Goal: Information Seeking & Learning: Compare options

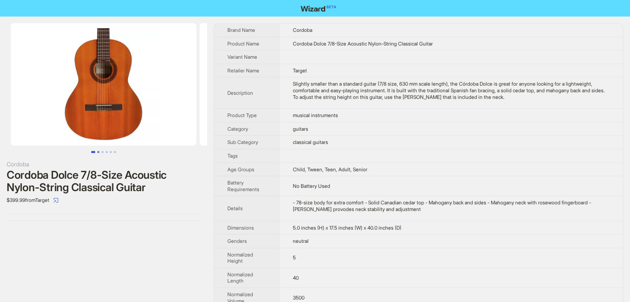
click at [97, 153] on button "Go to slide 2" at bounding box center [98, 152] width 2 height 2
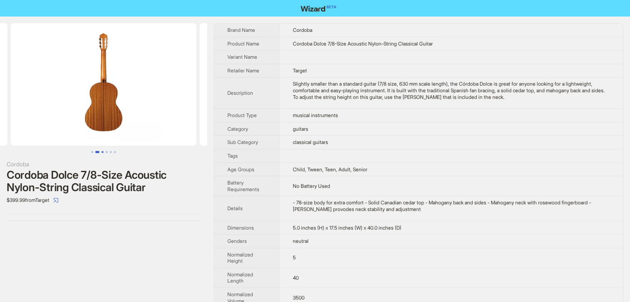
click at [104, 153] on button "Go to slide 3" at bounding box center [102, 152] width 2 height 2
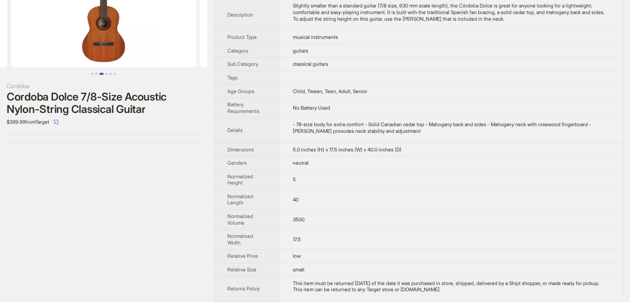
scroll to position [121, 0]
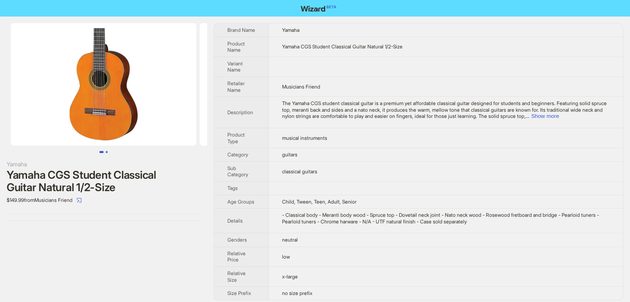
click at [106, 152] on button "Go to slide 2" at bounding box center [107, 152] width 2 height 2
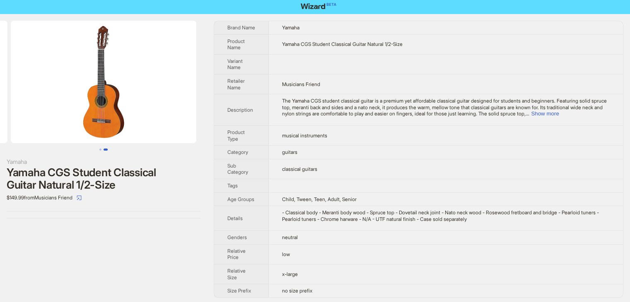
scroll to position [4, 0]
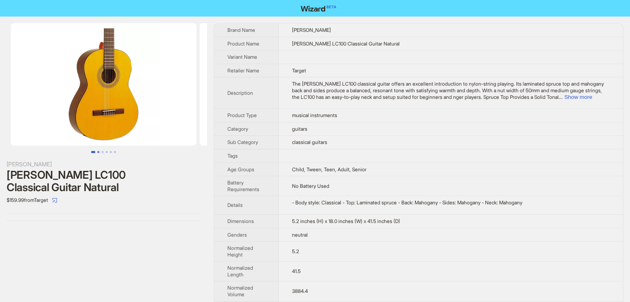
click at [99, 153] on button "Go to slide 2" at bounding box center [98, 152] width 2 height 2
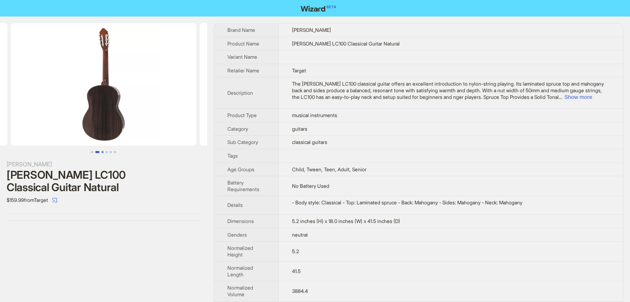
click at [102, 153] on button "Go to slide 3" at bounding box center [102, 152] width 2 height 2
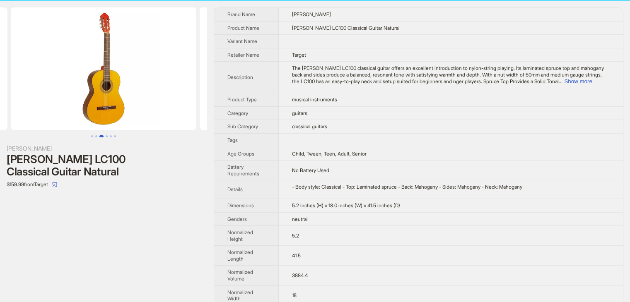
scroll to position [90, 0]
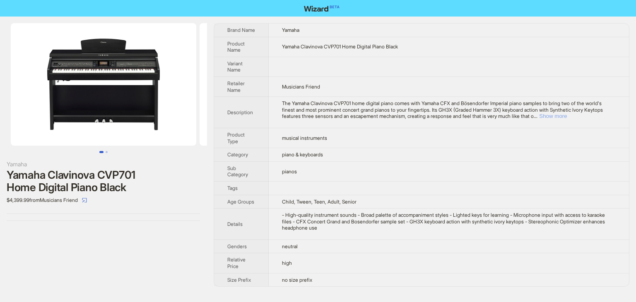
click at [567, 116] on button "Show more" at bounding box center [553, 116] width 28 height 6
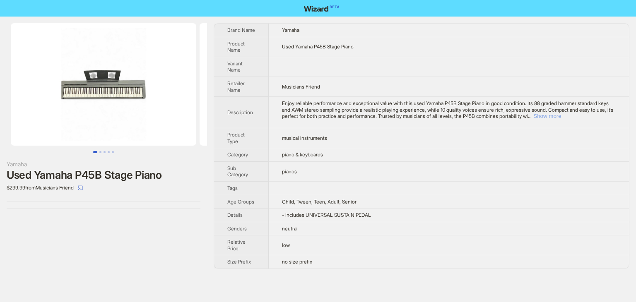
click at [561, 117] on button "Show more" at bounding box center [547, 116] width 28 height 6
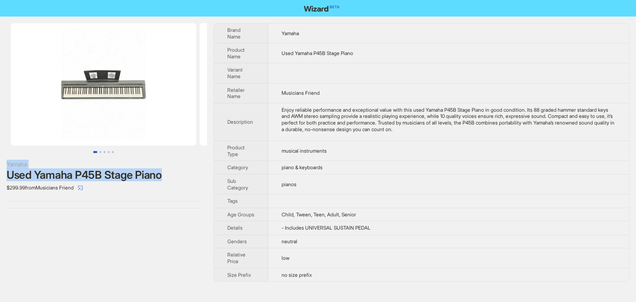
drag, startPoint x: 173, startPoint y: 176, endPoint x: 0, endPoint y: 159, distance: 173.5
click at [0, 159] on div "Yamaha Used Yamaha P45B Stage Piano $299.99 from Musicians Friend" at bounding box center [103, 116] width 207 height 199
copy div "Yamaha Used Yamaha P45B Stage Piano"
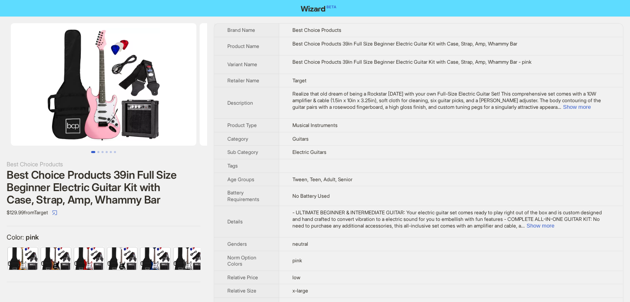
scroll to position [0, 270]
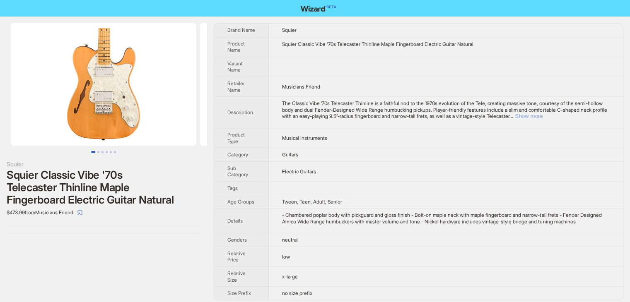
click at [542, 116] on button "Show more" at bounding box center [529, 116] width 28 height 6
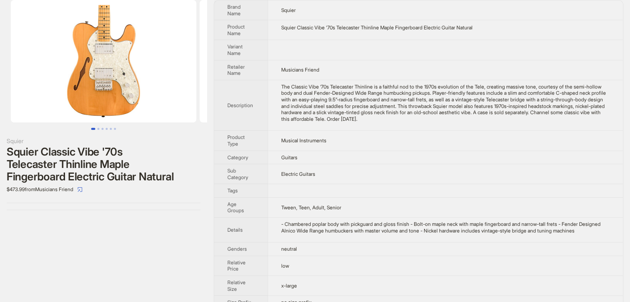
scroll to position [36, 0]
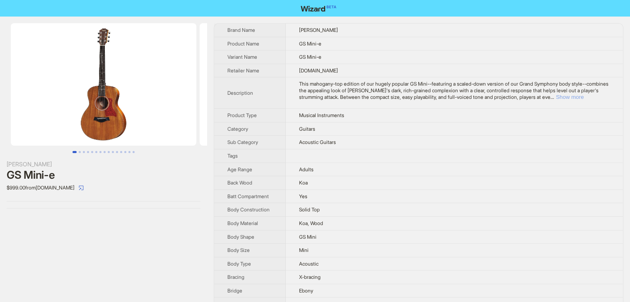
click at [583, 96] on button "Show more" at bounding box center [570, 97] width 28 height 6
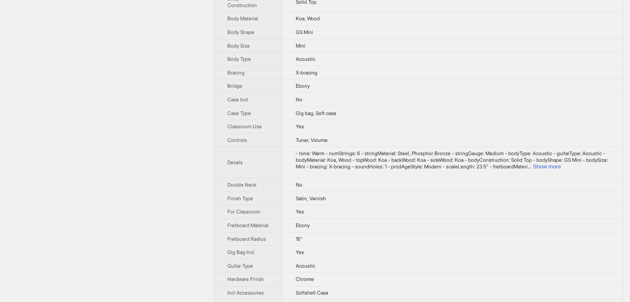
scroll to position [248, 0]
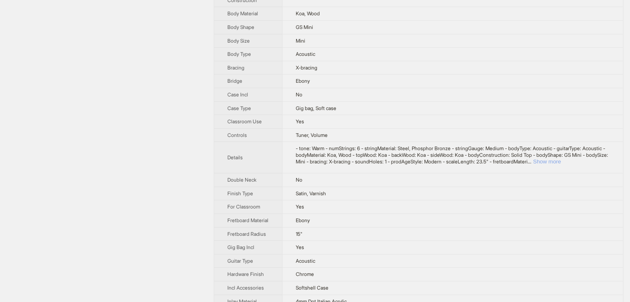
click at [561, 165] on button "Show more" at bounding box center [547, 162] width 28 height 6
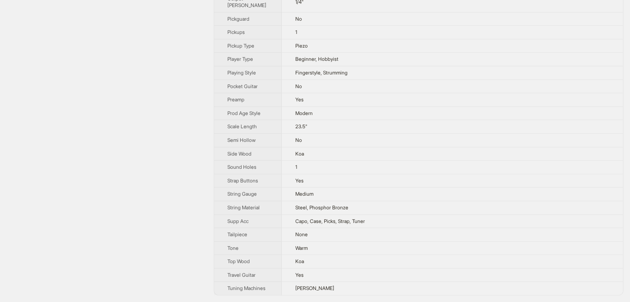
scroll to position [203, 0]
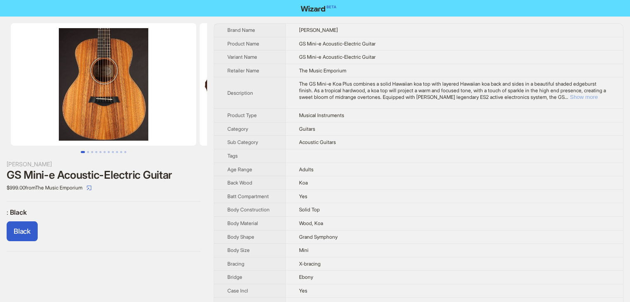
click at [597, 95] on button "Show more" at bounding box center [584, 97] width 28 height 6
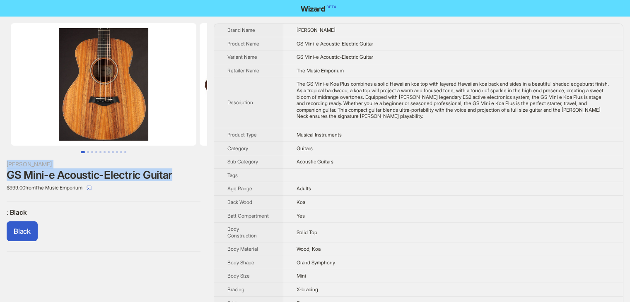
drag, startPoint x: 182, startPoint y: 173, endPoint x: 0, endPoint y: 168, distance: 181.8
click at [0, 168] on div "Taylor GS Mini-e Acoustic-Electric Guitar $999.00 from The Music Emporium : Bla…" at bounding box center [103, 138] width 207 height 242
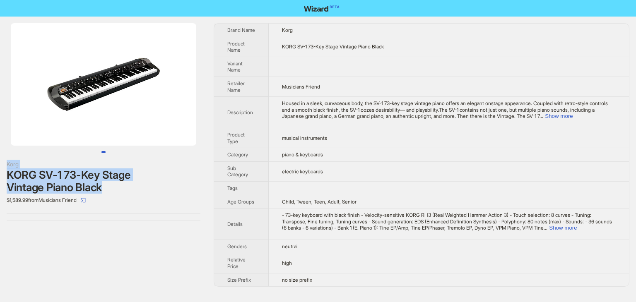
drag, startPoint x: 75, startPoint y: 191, endPoint x: 0, endPoint y: 162, distance: 80.7
click at [0, 162] on div "Korg KORG SV-1 73-Key Stage Vintage Piano Black $1,589.99 from Musicians Friend" at bounding box center [103, 122] width 207 height 211
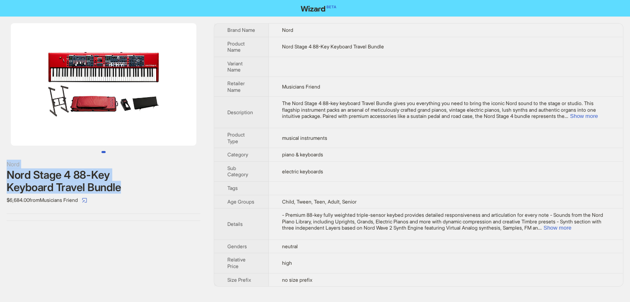
drag, startPoint x: 126, startPoint y: 183, endPoint x: 0, endPoint y: 167, distance: 126.9
click at [0, 167] on div "Nord Nord Stage 4 88-Key Keyboard Travel Bundle $6,684.00 from Musicians Friend" at bounding box center [103, 122] width 207 height 211
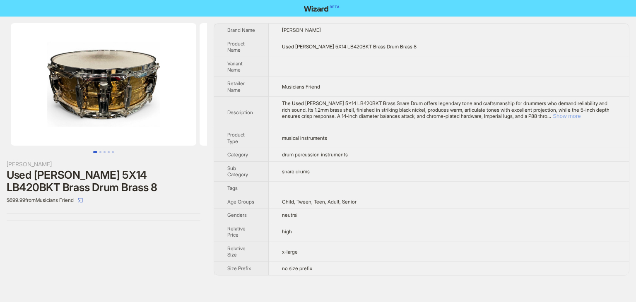
click at [581, 117] on button "Show more" at bounding box center [567, 116] width 28 height 6
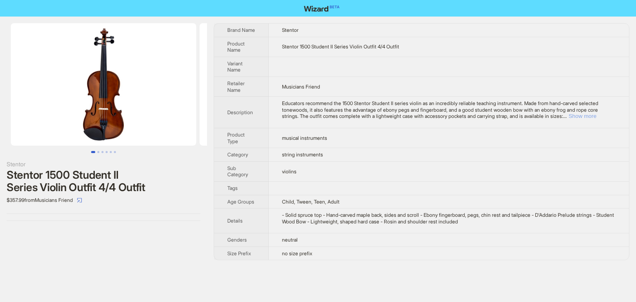
click at [596, 119] on button "Show more" at bounding box center [582, 116] width 28 height 6
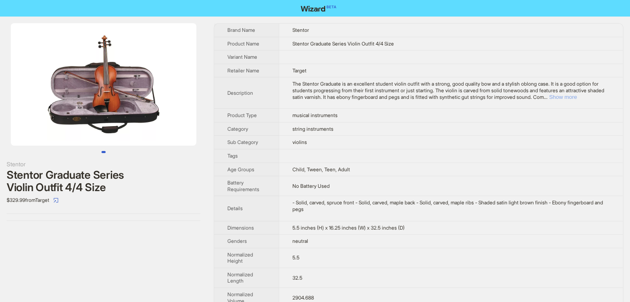
click at [577, 97] on button "Show more" at bounding box center [563, 97] width 28 height 6
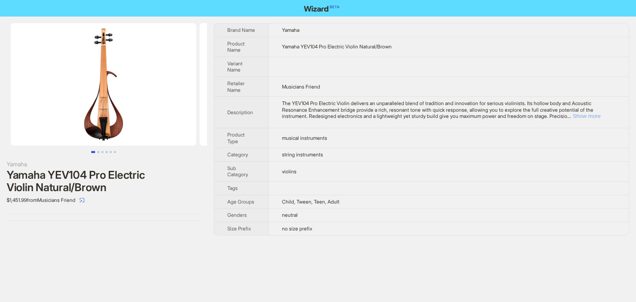
click at [591, 115] on button "Show more" at bounding box center [587, 116] width 28 height 6
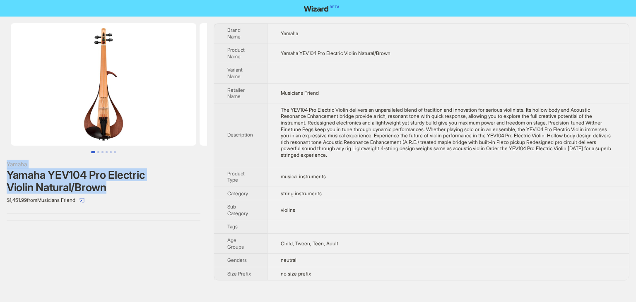
drag, startPoint x: 98, startPoint y: 189, endPoint x: 2, endPoint y: 166, distance: 98.7
click at [2, 166] on div "Yamaha Yamaha YEV104 Pro Electric Violin Natural/Brown $1,451.99 from Musicians…" at bounding box center [103, 122] width 207 height 211
copy div "Yamaha Yamaha YEV104 Pro Electric Violin Natural/Brown"
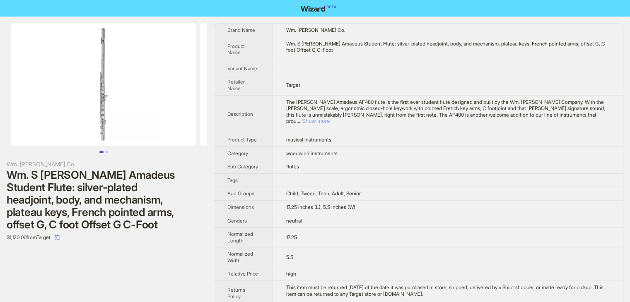
click at [330, 118] on button "Show more" at bounding box center [316, 121] width 28 height 6
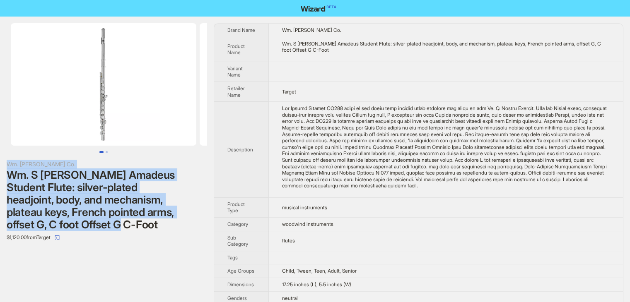
drag, startPoint x: 167, startPoint y: 225, endPoint x: 5, endPoint y: 161, distance: 174.4
click at [5, 161] on div "Wm. S. Haynes Co. Wm. S Haynes Amadeus Student Flute: silver-plated headjoint, …" at bounding box center [103, 141] width 207 height 248
copy div "Wm. S. Haynes Co. Wm. S Haynes Amadeus Student Flute: silver-plated headjoint, …"
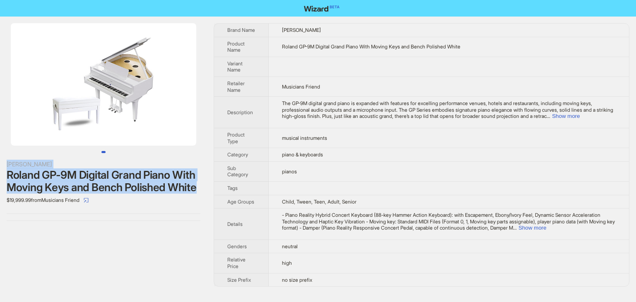
drag, startPoint x: 145, startPoint y: 200, endPoint x: 3, endPoint y: 166, distance: 145.7
click at [3, 166] on div "Roland Roland GP-9M Digital Grand Piano With Moving Keys and Bench Polished Whi…" at bounding box center [103, 122] width 207 height 211
copy div "Roland Roland GP-9M Digital Grand Piano With Moving Keys and Bench Polished Whi…"
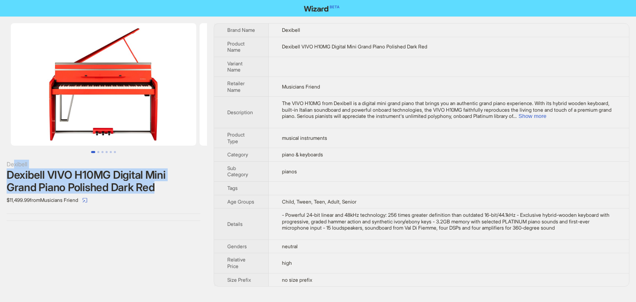
drag, startPoint x: 178, startPoint y: 188, endPoint x: 14, endPoint y: 163, distance: 165.8
click at [14, 163] on div "Dexibell Dexibell VIVO H10MG Digital Mini Grand Piano Polished Dark Red $11,499…" at bounding box center [104, 183] width 194 height 47
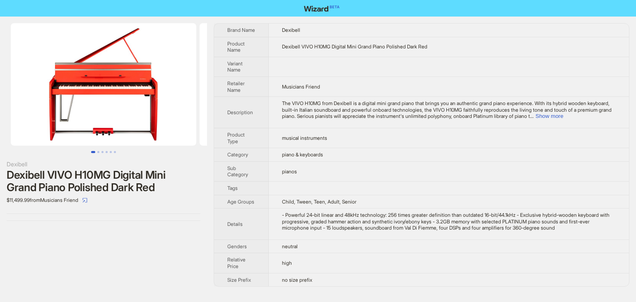
click at [142, 239] on div "Dexibell Dexibell VIVO H10MG Digital Mini Grand Piano Polished Dark Red $11,499…" at bounding box center [103, 155] width 207 height 277
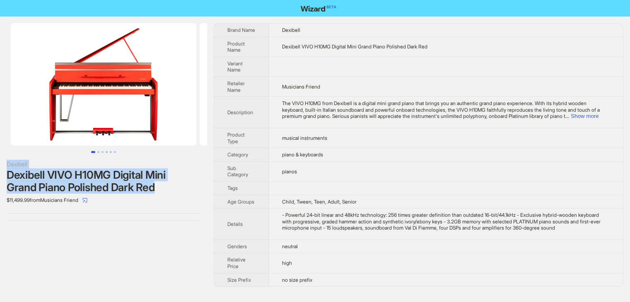
drag, startPoint x: 6, startPoint y: 164, endPoint x: 172, endPoint y: 192, distance: 168.7
click at [172, 192] on div "Dexibell Dexibell VIVO H10MG Digital Mini Grand Piano Polished Dark Red $11,499…" at bounding box center [103, 122] width 207 height 211
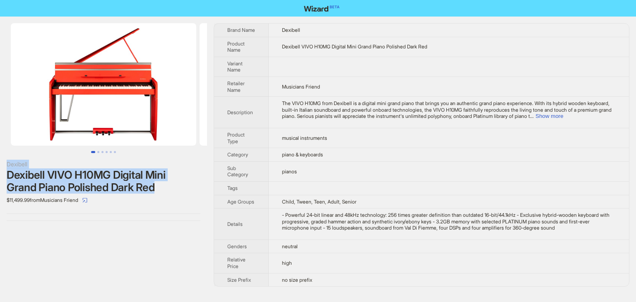
copy div "Dexibell Dexibell VIVO H10MG Digital Mini Grand Piano Polished Dark Red"
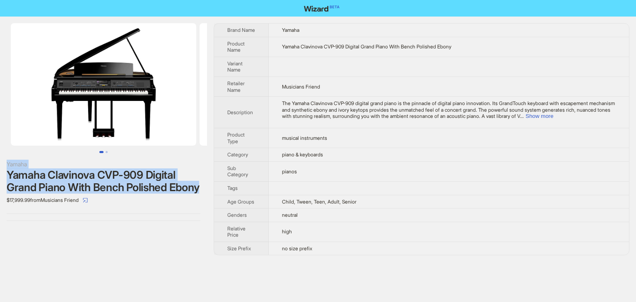
drag, startPoint x: 148, startPoint y: 197, endPoint x: 0, endPoint y: 164, distance: 151.8
click at [0, 164] on div "Yamaha Yamaha Clavinova CVP-909 Digital Grand Piano With Bench Polished Ebony $…" at bounding box center [103, 122] width 207 height 211
copy div "Yamaha Yamaha Clavinova CVP-909 Digital Grand Piano With Bench Polished Ebony"
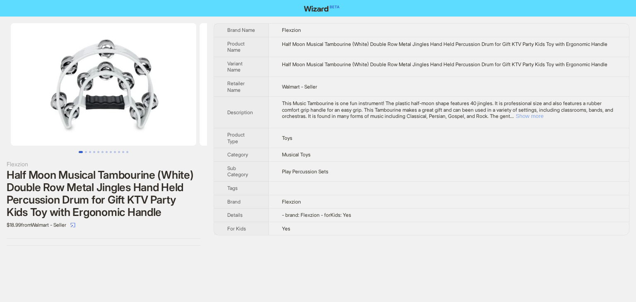
click at [543, 119] on button "Show more" at bounding box center [529, 116] width 28 height 6
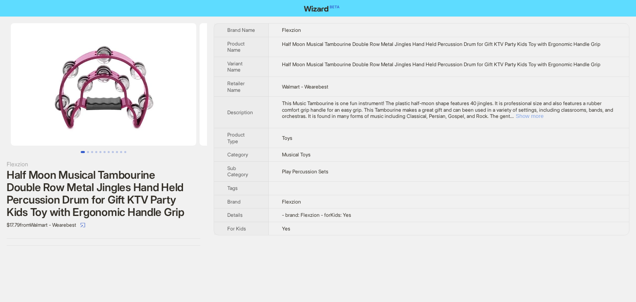
click at [543, 119] on button "Show more" at bounding box center [529, 116] width 28 height 6
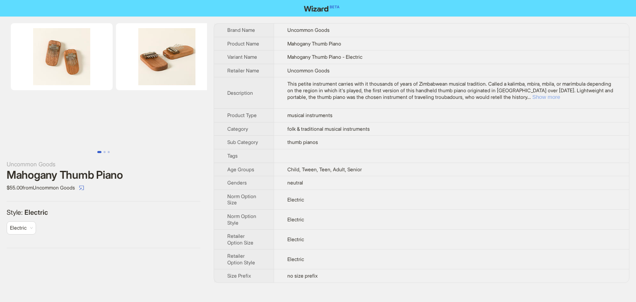
click at [560, 96] on button "Show more" at bounding box center [546, 97] width 28 height 6
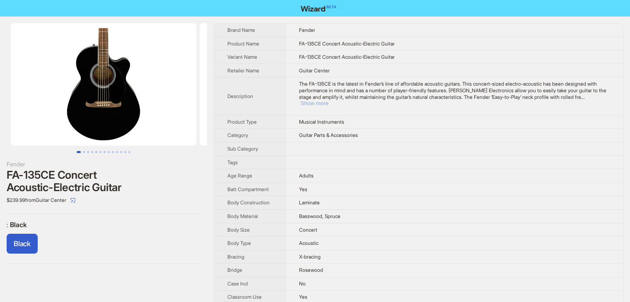
click at [328, 100] on button "Show more" at bounding box center [315, 103] width 28 height 6
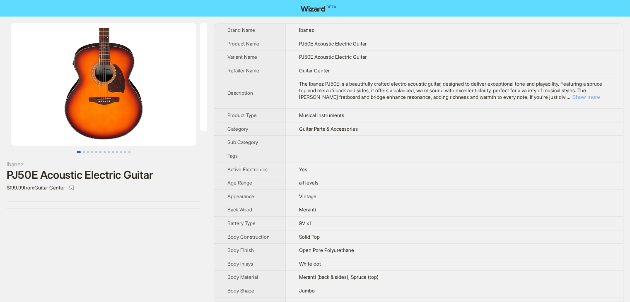
click at [572, 100] on button "Show more" at bounding box center [586, 97] width 28 height 6
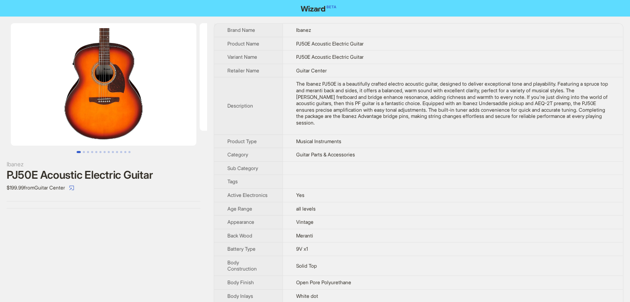
scroll to position [324, 0]
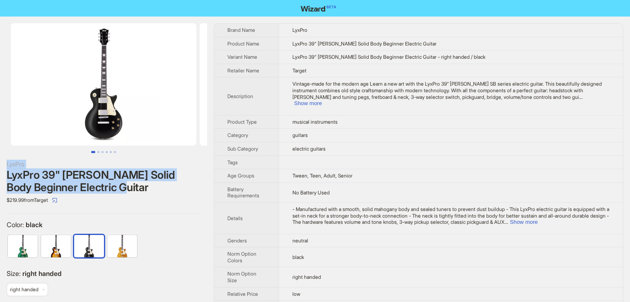
drag, startPoint x: 161, startPoint y: 189, endPoint x: 0, endPoint y: 161, distance: 163.8
click at [0, 161] on div "LyxPro LyxPro 39" [PERSON_NAME] Solid Body Beginner Electric Guitar $219.99 fro…" at bounding box center [103, 167] width 207 height 300
copy div "LyxPro LyxPro 39" [PERSON_NAME] Solid Body Beginner Electric Guitar"
click at [322, 100] on button "Show more" at bounding box center [308, 103] width 28 height 6
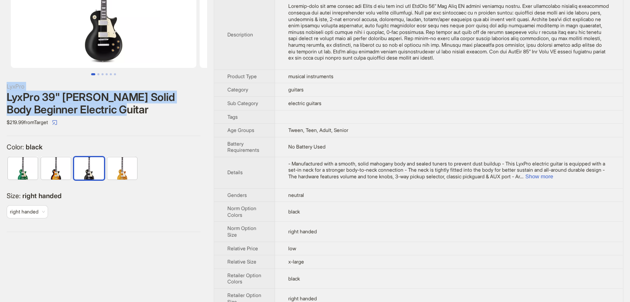
scroll to position [83, 0]
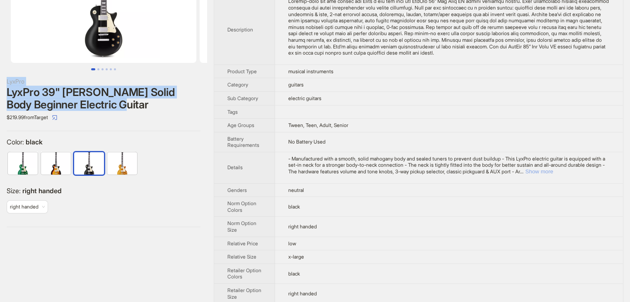
click at [553, 175] on button "Show more" at bounding box center [539, 172] width 28 height 6
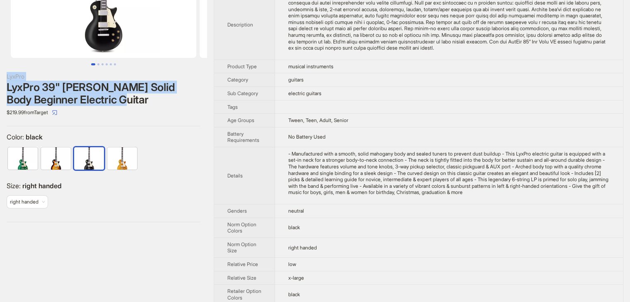
scroll to position [0, 0]
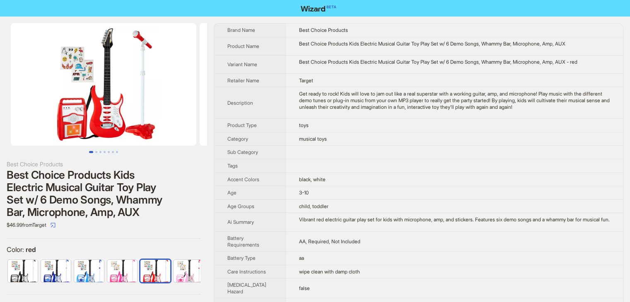
scroll to position [0, 5]
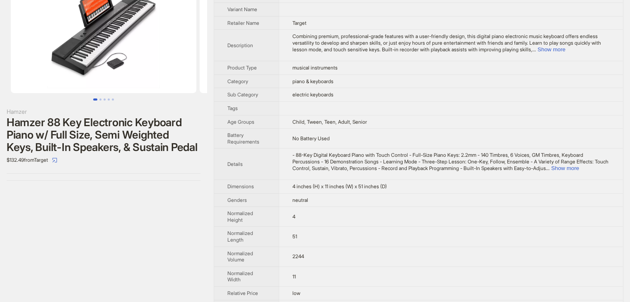
scroll to position [8, 0]
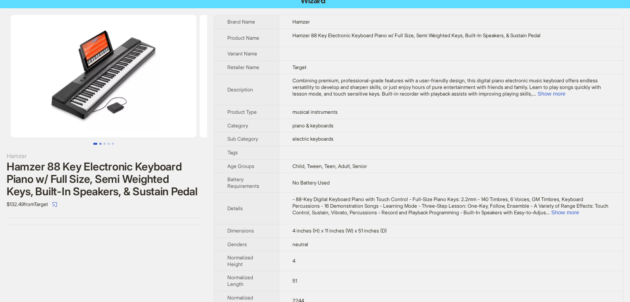
click at [101, 143] on button "Go to slide 2" at bounding box center [100, 144] width 2 height 2
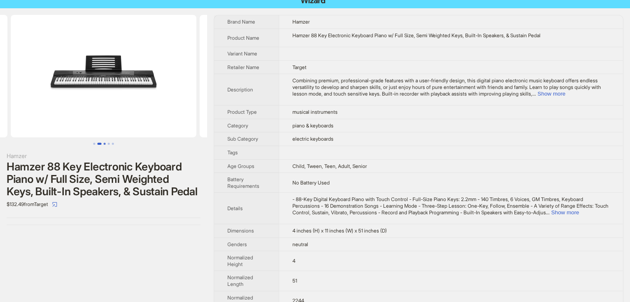
click at [105, 143] on button "Go to slide 3" at bounding box center [105, 144] width 2 height 2
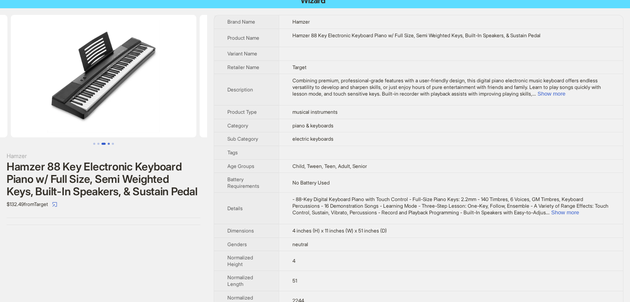
click at [108, 143] on button "Go to slide 4" at bounding box center [109, 144] width 2 height 2
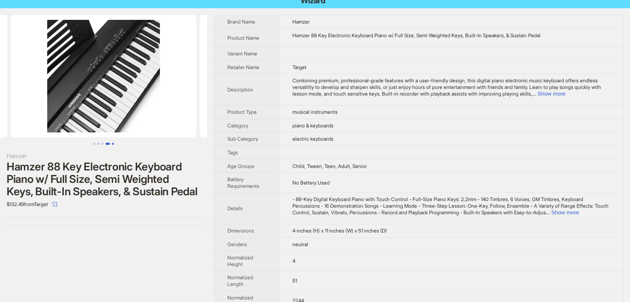
click at [113, 143] on button "Go to slide 5" at bounding box center [113, 144] width 2 height 2
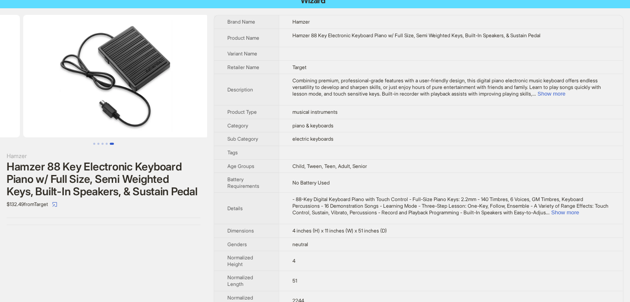
scroll to position [0, 755]
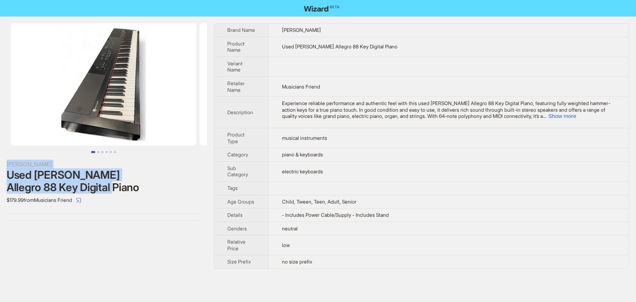
drag, startPoint x: 130, startPoint y: 192, endPoint x: 2, endPoint y: 167, distance: 130.3
click at [2, 167] on div "[PERSON_NAME] Used [PERSON_NAME] Allegro 88 Key Digital Piano $179.99 from Musi…" at bounding box center [103, 122] width 207 height 211
copy div "[PERSON_NAME] Used [PERSON_NAME] Allegro 88 Key Digital Piano"
drag, startPoint x: 113, startPoint y: 189, endPoint x: 30, endPoint y: 170, distance: 85.4
click at [30, 170] on div "Used [PERSON_NAME] Allegro 88 Key Digital Piano" at bounding box center [104, 181] width 194 height 25
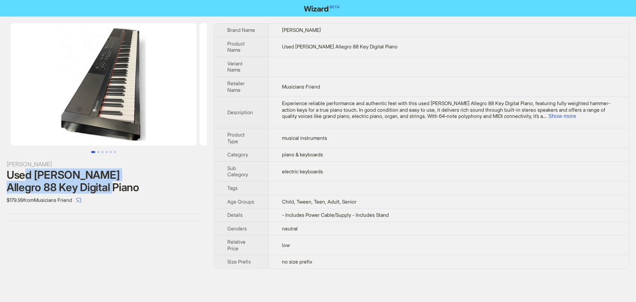
click at [18, 149] on div at bounding box center [103, 88] width 207 height 130
click at [109, 184] on div "Used [PERSON_NAME] Allegro 88 Key Digital Piano" at bounding box center [104, 181] width 194 height 25
drag, startPoint x: 103, startPoint y: 188, endPoint x: 1, endPoint y: 161, distance: 105.9
click at [1, 161] on div "[PERSON_NAME] Used [PERSON_NAME] Allegro 88 Key Digital Piano $179.99 from Musi…" at bounding box center [103, 122] width 207 height 211
copy div "[PERSON_NAME] Used [PERSON_NAME] Allegro 88 Key Digital Piano"
